Goal: Information Seeking & Learning: Learn about a topic

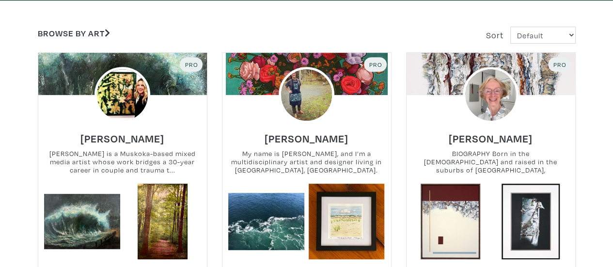
scroll to position [179, 0]
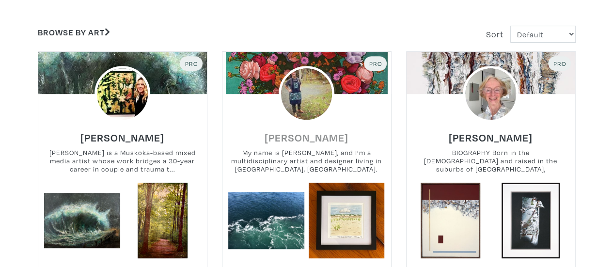
click at [308, 136] on h6 "Tanya Keigan" at bounding box center [307, 137] width 84 height 13
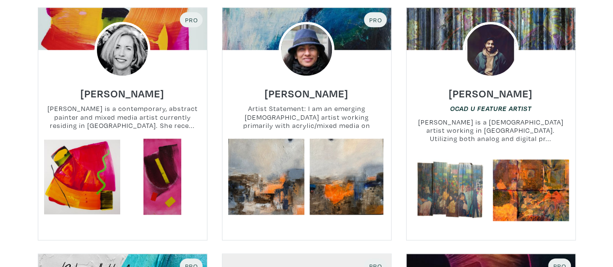
scroll to position [458, 0]
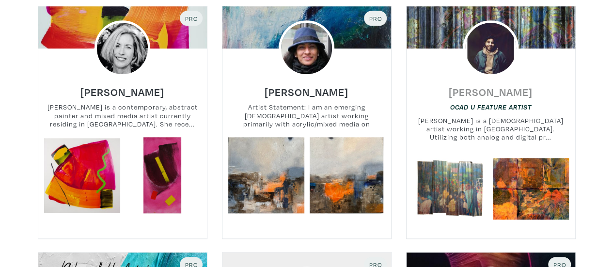
click at [521, 91] on h6 "[PERSON_NAME]" at bounding box center [491, 91] width 84 height 13
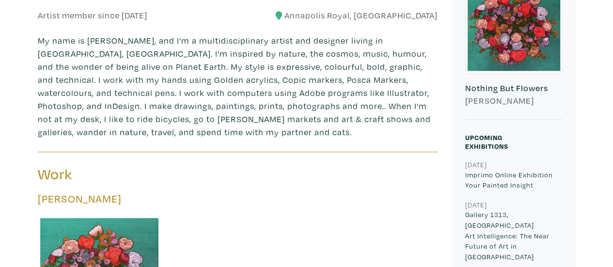
scroll to position [259, 0]
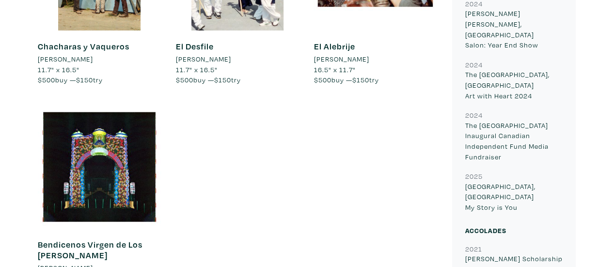
scroll to position [1599, 0]
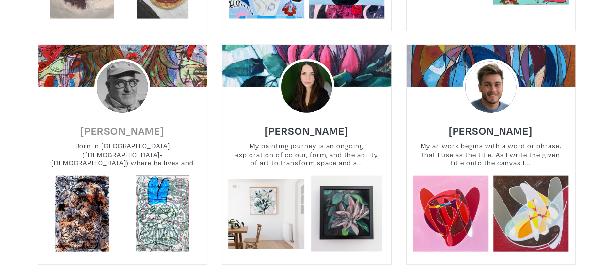
scroll to position [4741, 0]
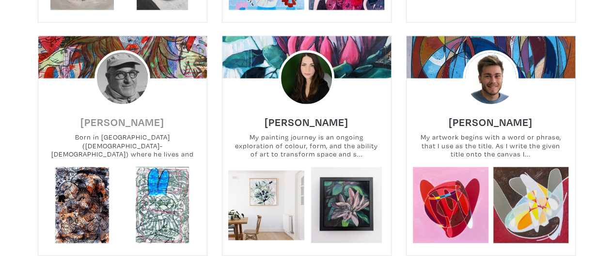
click at [164, 115] on h6 "[PERSON_NAME]" at bounding box center [122, 121] width 84 height 13
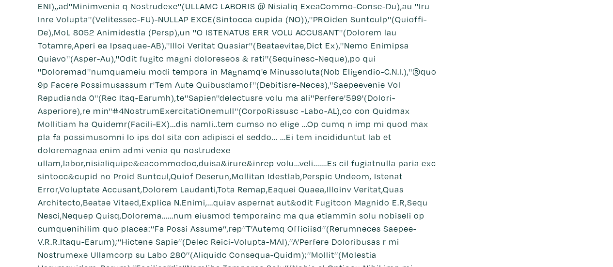
scroll to position [1980, 0]
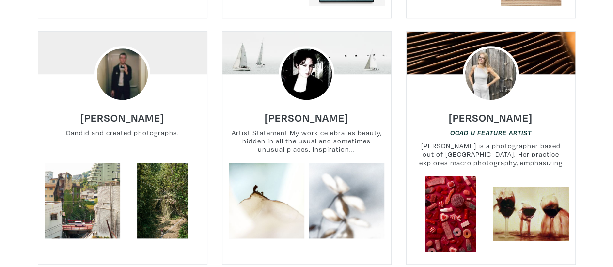
scroll to position [5924, 0]
click at [313, 111] on h6 "Tash Damjanovic" at bounding box center [307, 117] width 84 height 13
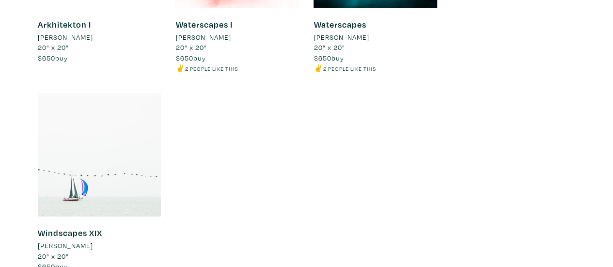
scroll to position [1302, 0]
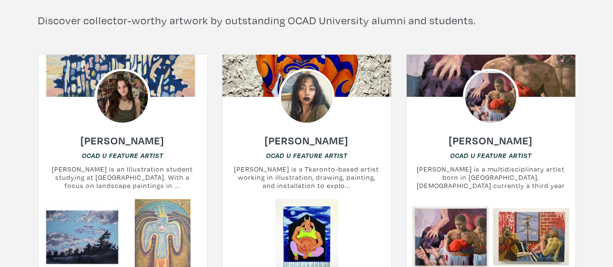
scroll to position [6997, 0]
